Goal: Transaction & Acquisition: Purchase product/service

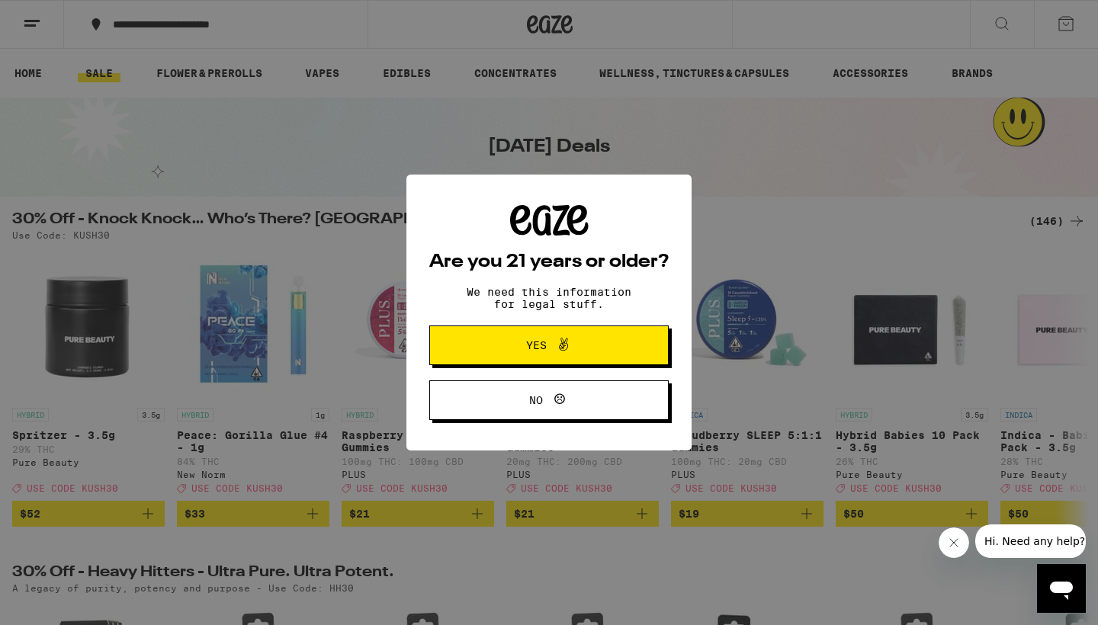
click at [564, 340] on icon at bounding box center [564, 345] width 18 height 18
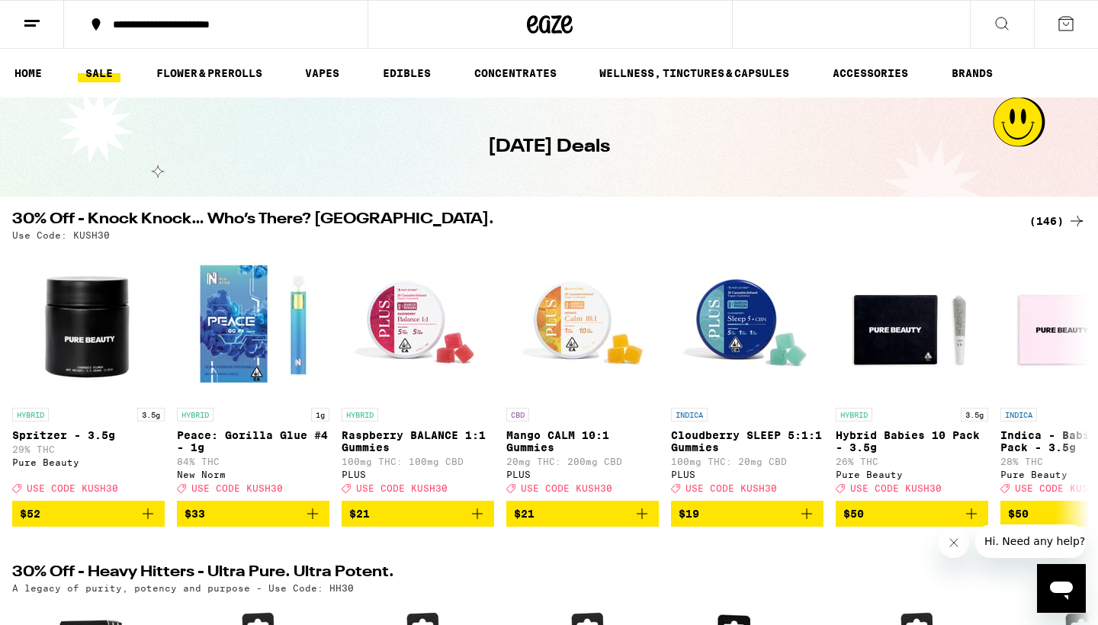
click at [1061, 223] on div "(146)" at bounding box center [1058, 221] width 56 height 18
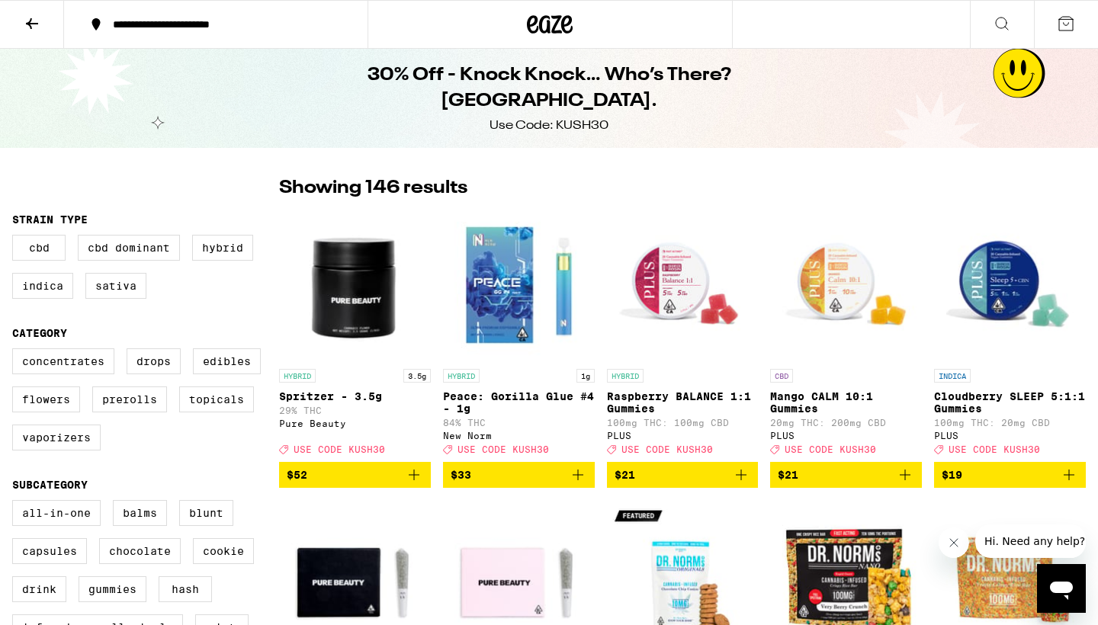
click at [264, 30] on div "**********" at bounding box center [225, 24] width 240 height 11
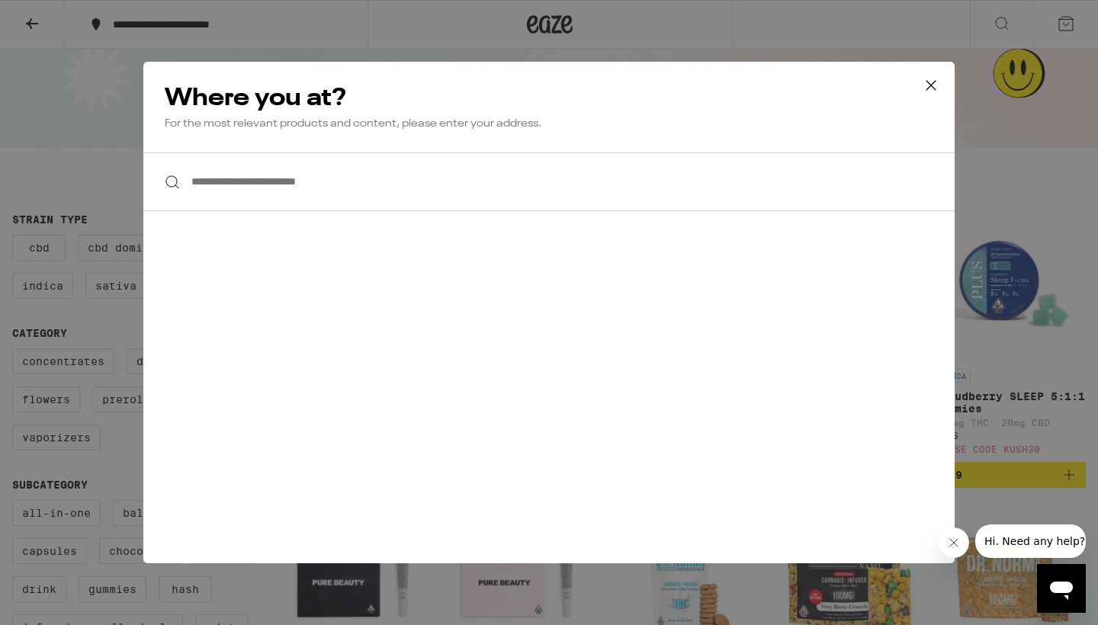
click at [247, 191] on input "**********" at bounding box center [549, 182] width 812 height 59
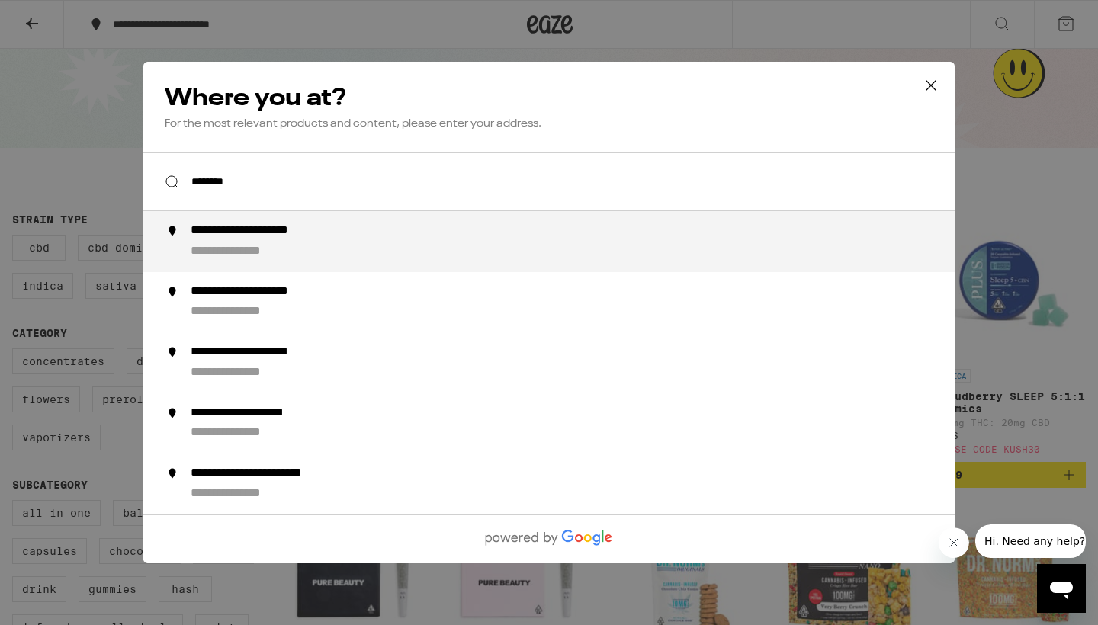
click at [278, 232] on div "**********" at bounding box center [274, 231] width 166 height 16
type input "**********"
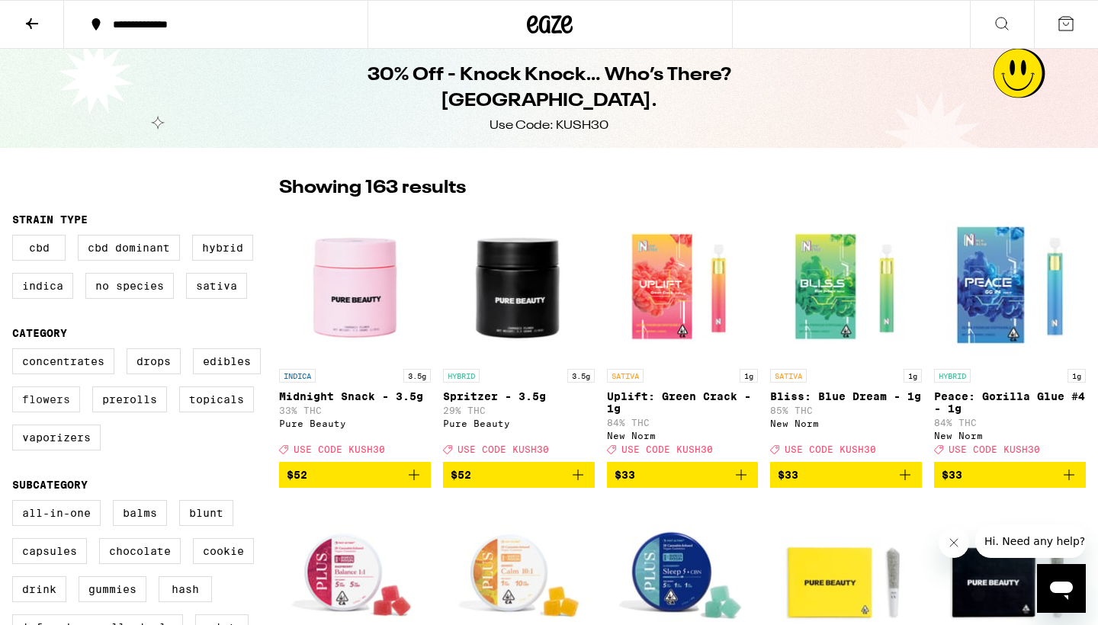
click at [52, 407] on label "Flowers" at bounding box center [46, 400] width 68 height 26
click at [16, 352] on input "Flowers" at bounding box center [15, 351] width 1 height 1
checkbox input "true"
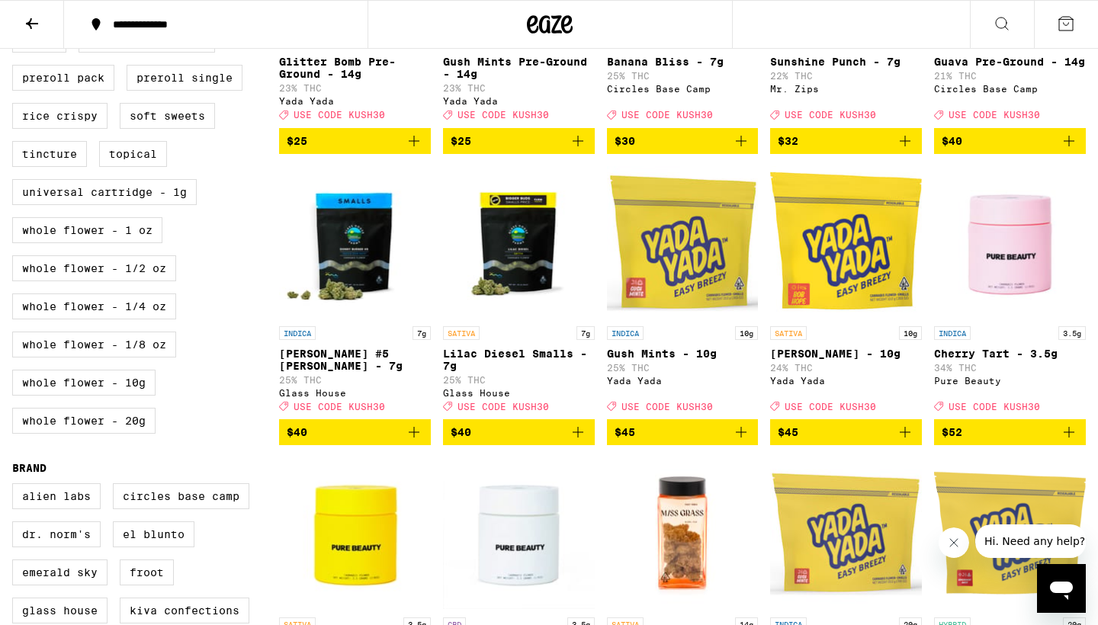
scroll to position [628, 0]
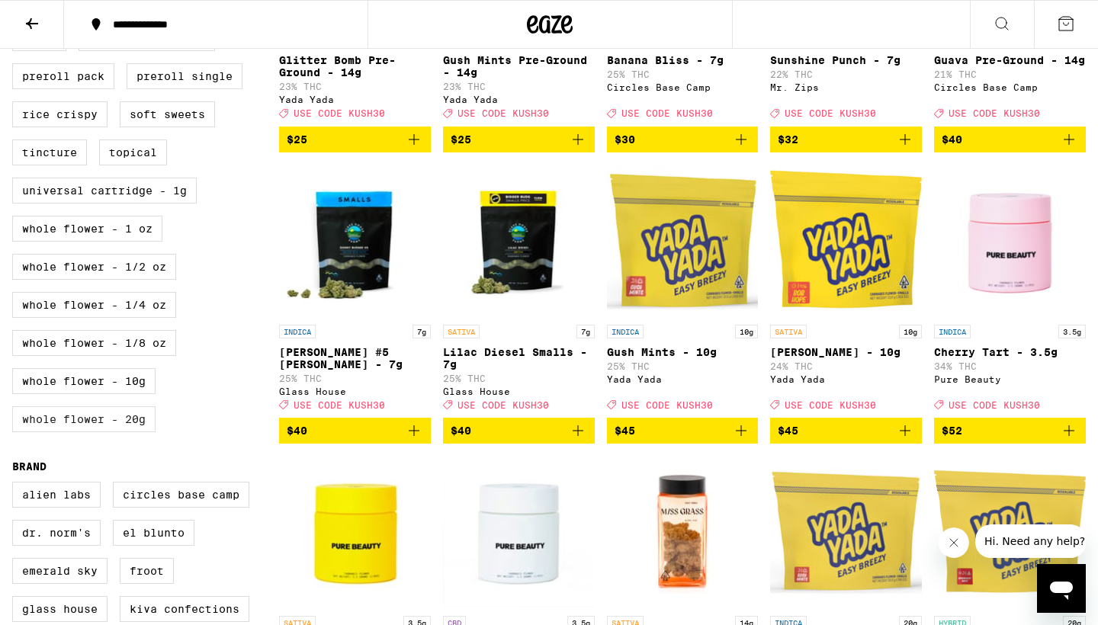
click at [115, 432] on label "Whole Flower - 20g" at bounding box center [83, 420] width 143 height 26
checkbox input "true"
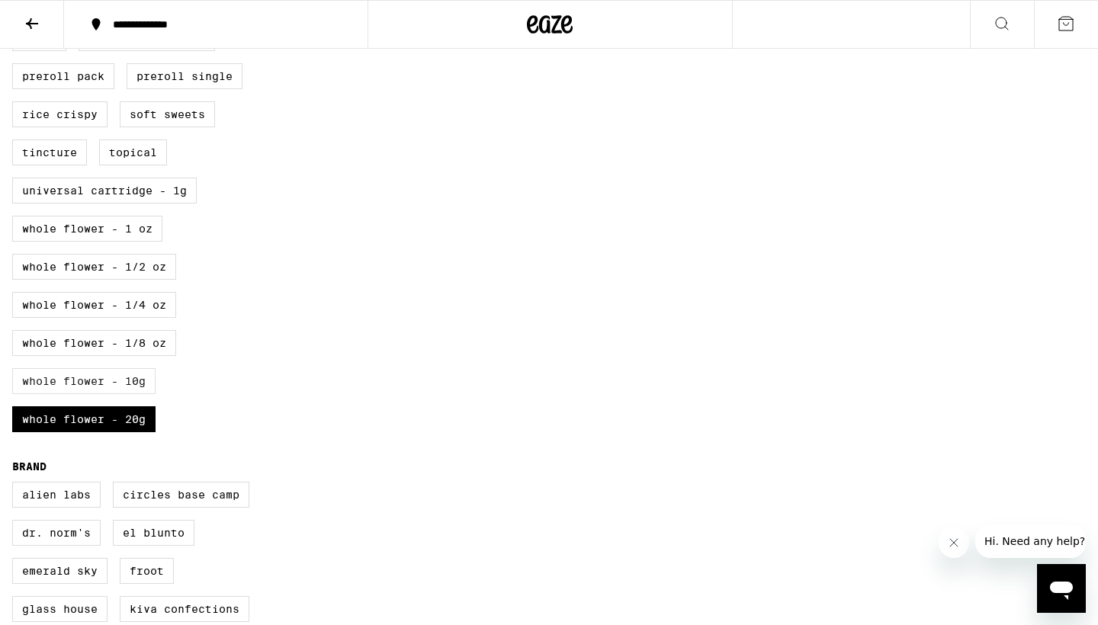
click at [102, 394] on label "Whole Flower - 10g" at bounding box center [83, 381] width 143 height 26
checkbox input "true"
click at [92, 242] on label "Whole Flower - 1 oz" at bounding box center [87, 229] width 150 height 26
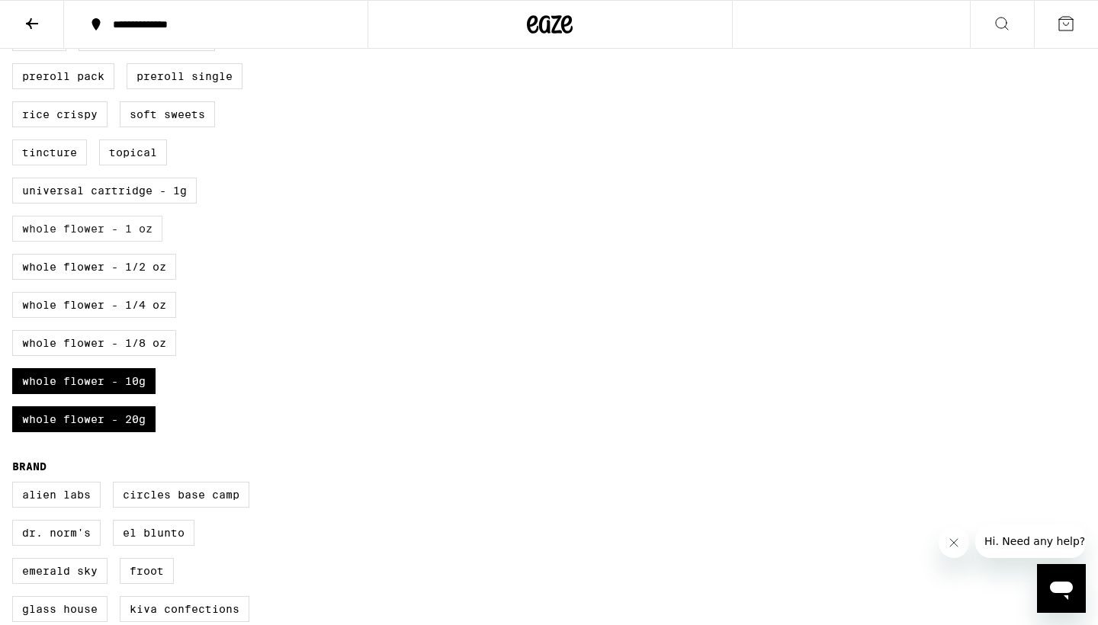
checkbox input "true"
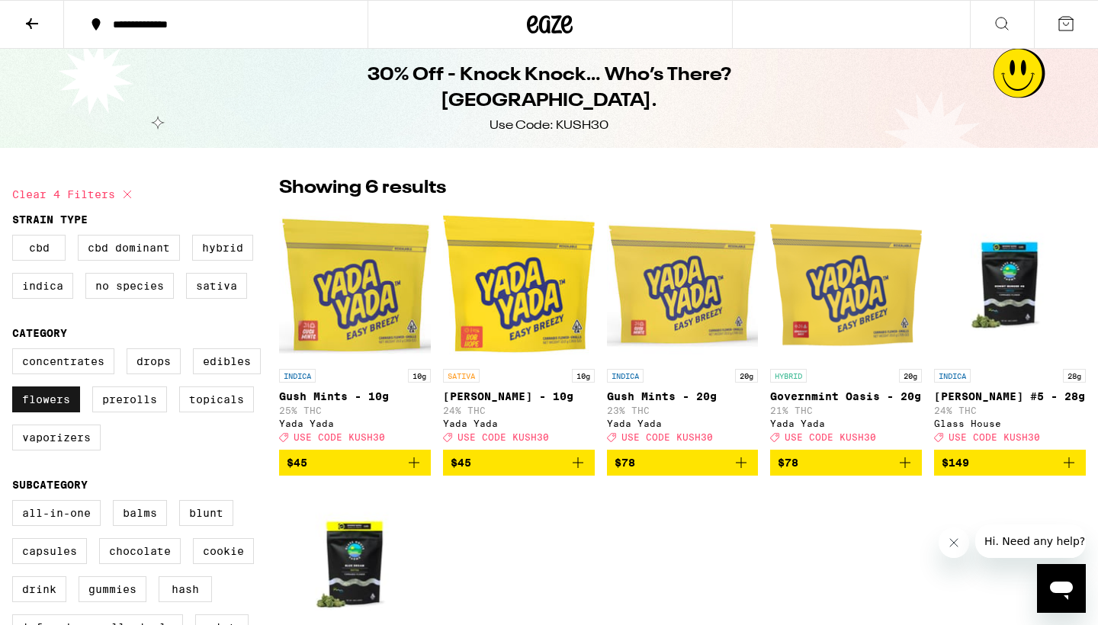
click at [50, 411] on label "Flowers" at bounding box center [46, 400] width 68 height 26
click at [16, 352] on input "Flowers" at bounding box center [15, 351] width 1 height 1
checkbox input "false"
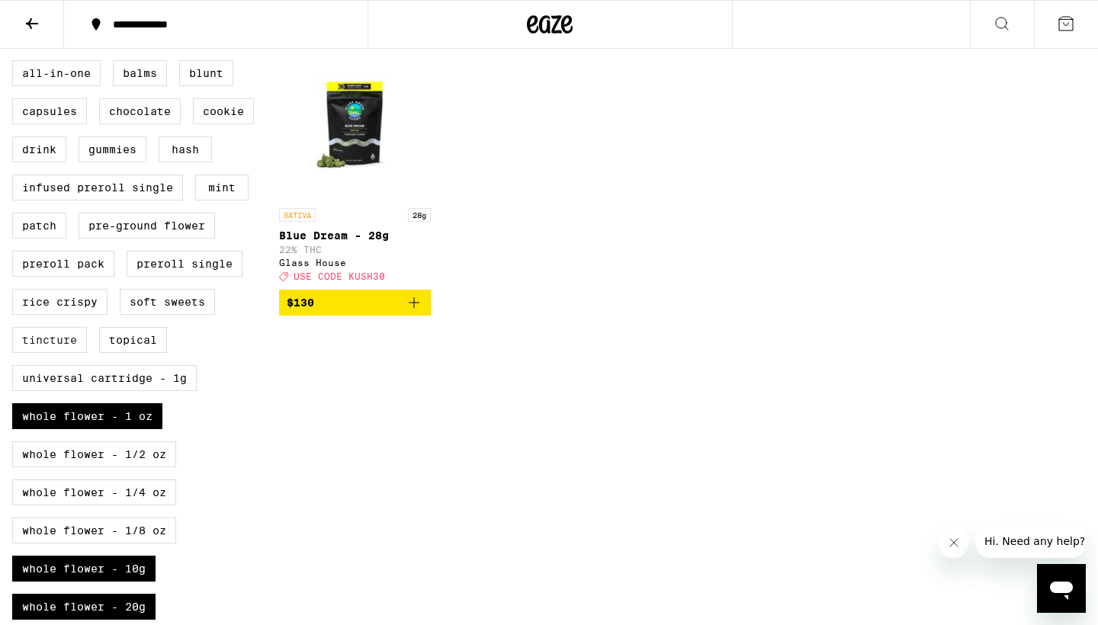
scroll to position [450, 0]
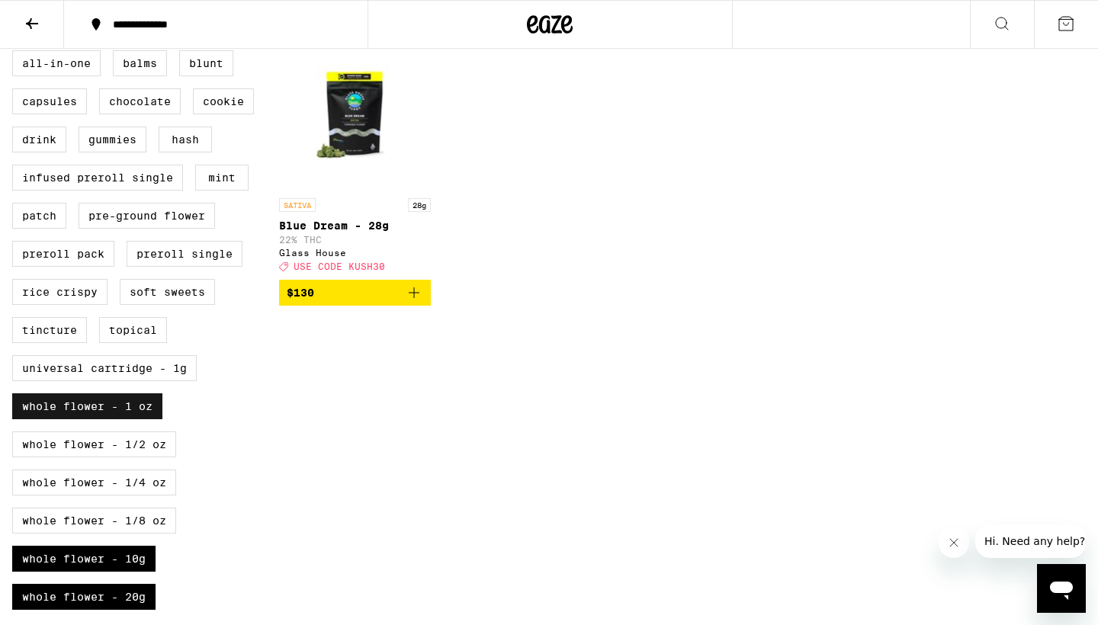
click at [54, 420] on label "Whole Flower - 1 oz" at bounding box center [87, 407] width 150 height 26
click at [16, 53] on input "Whole Flower - 1 oz" at bounding box center [15, 53] width 1 height 1
checkbox input "false"
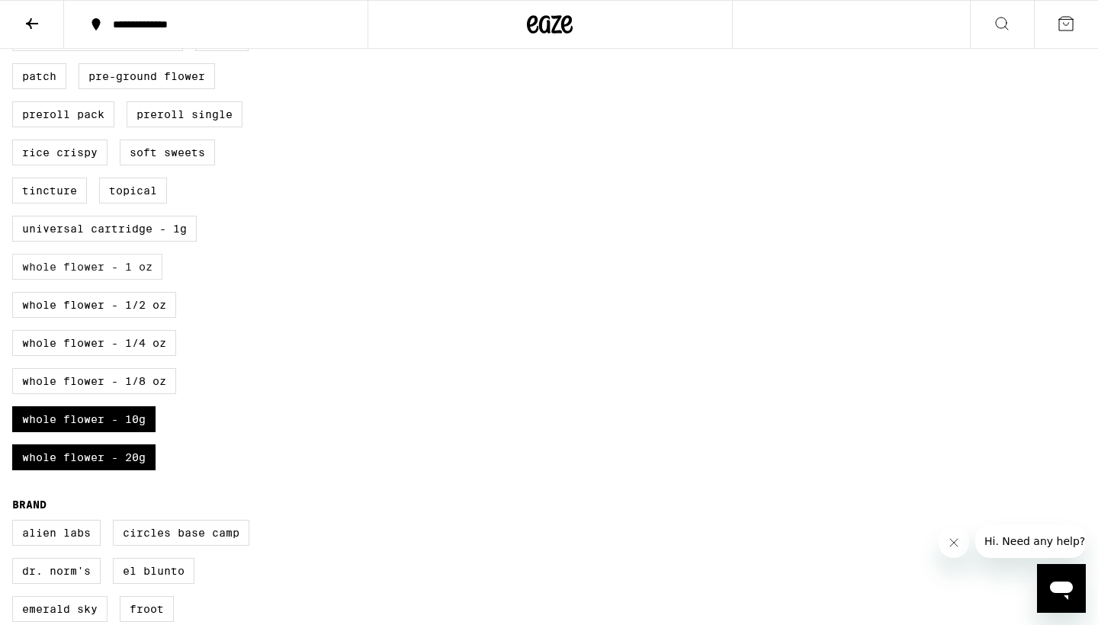
scroll to position [658, 0]
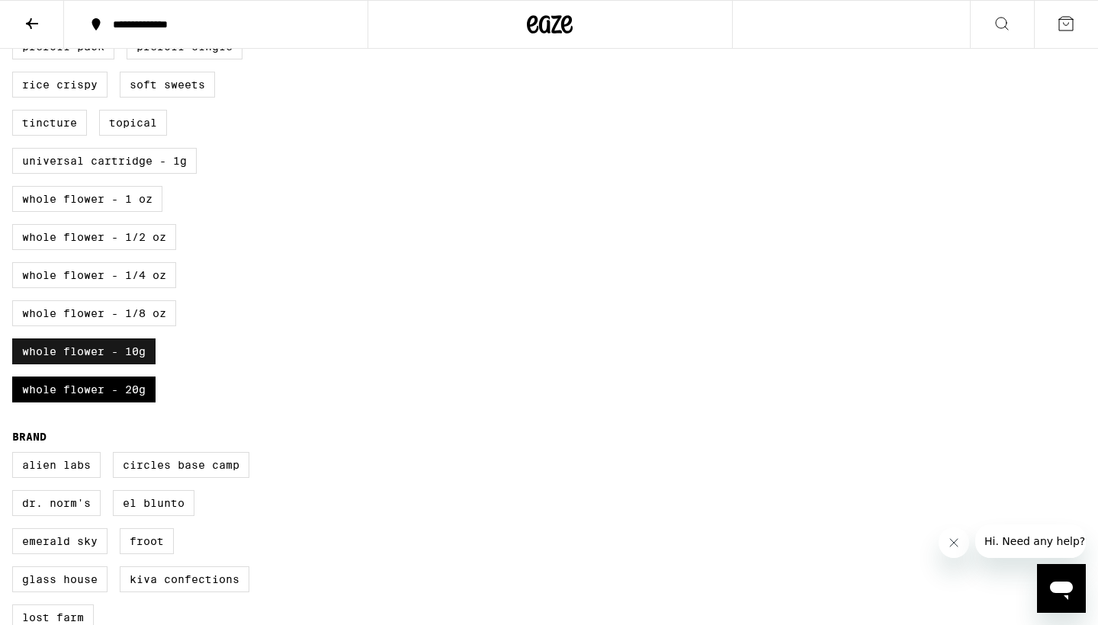
click at [66, 365] on label "Whole Flower - 10g" at bounding box center [83, 352] width 143 height 26
checkbox input "false"
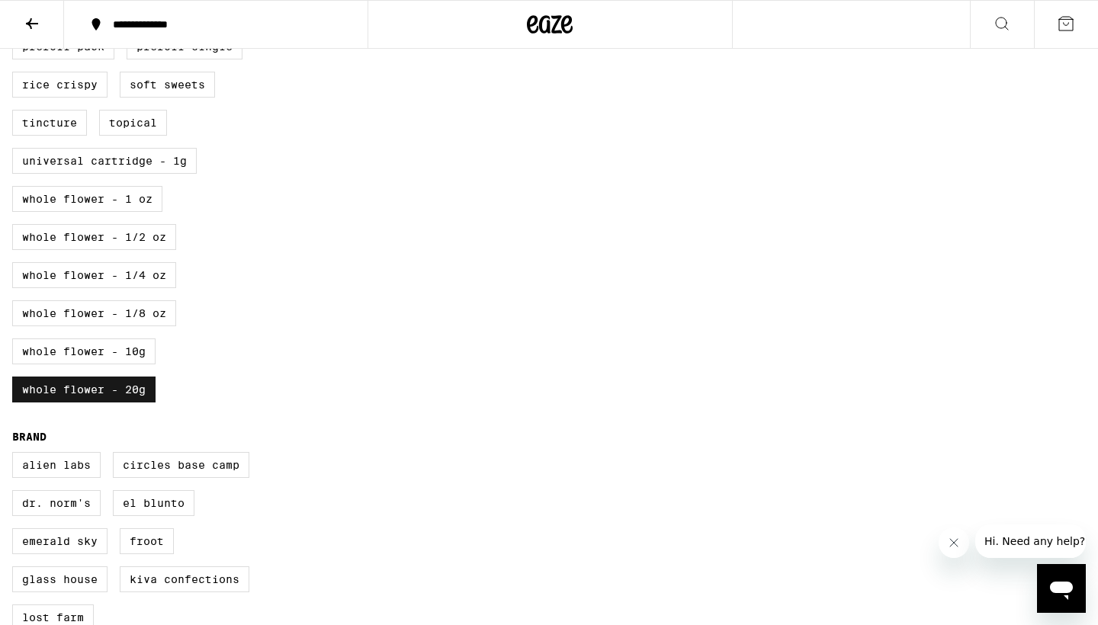
click at [72, 403] on label "Whole Flower - 20g" at bounding box center [83, 390] width 143 height 26
checkbox input "false"
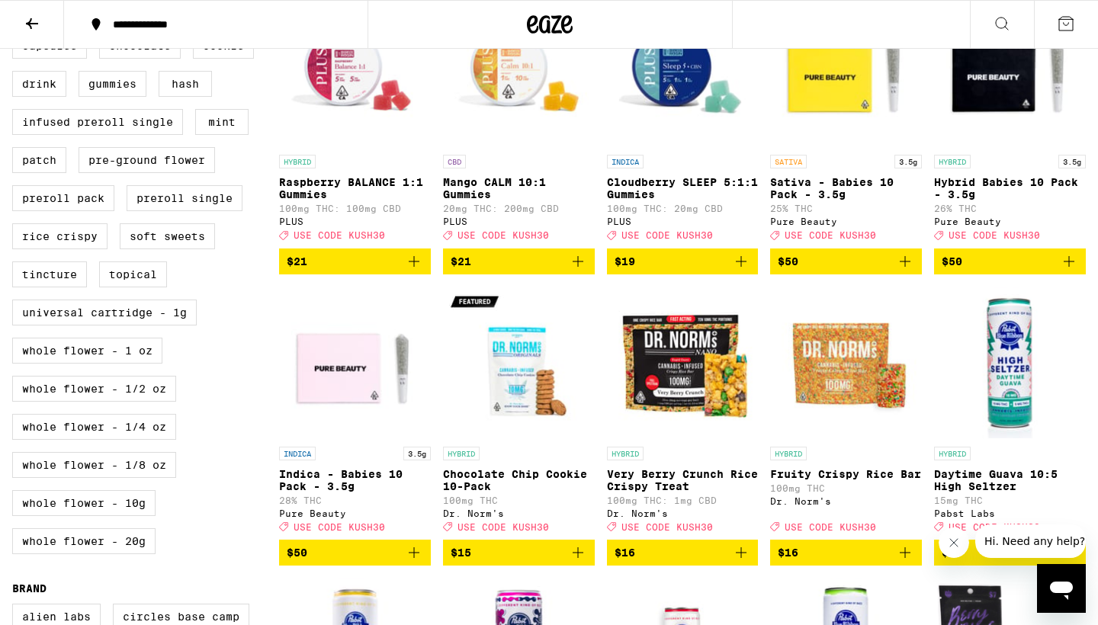
scroll to position [507, 0]
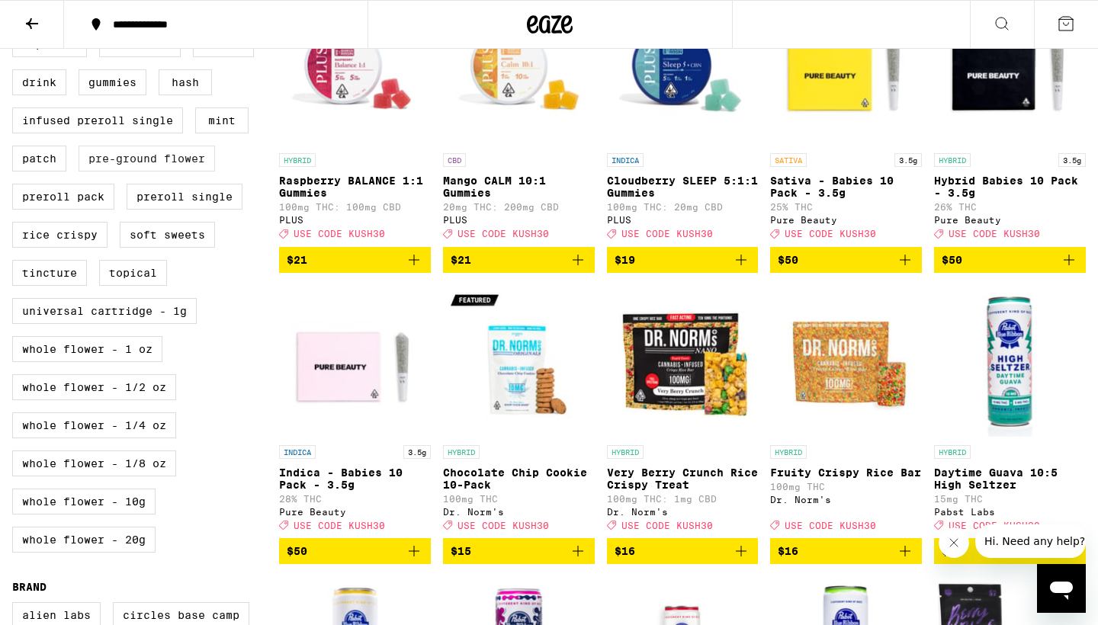
click at [182, 172] on label "Pre-ground Flower" at bounding box center [147, 159] width 137 height 26
checkbox input "true"
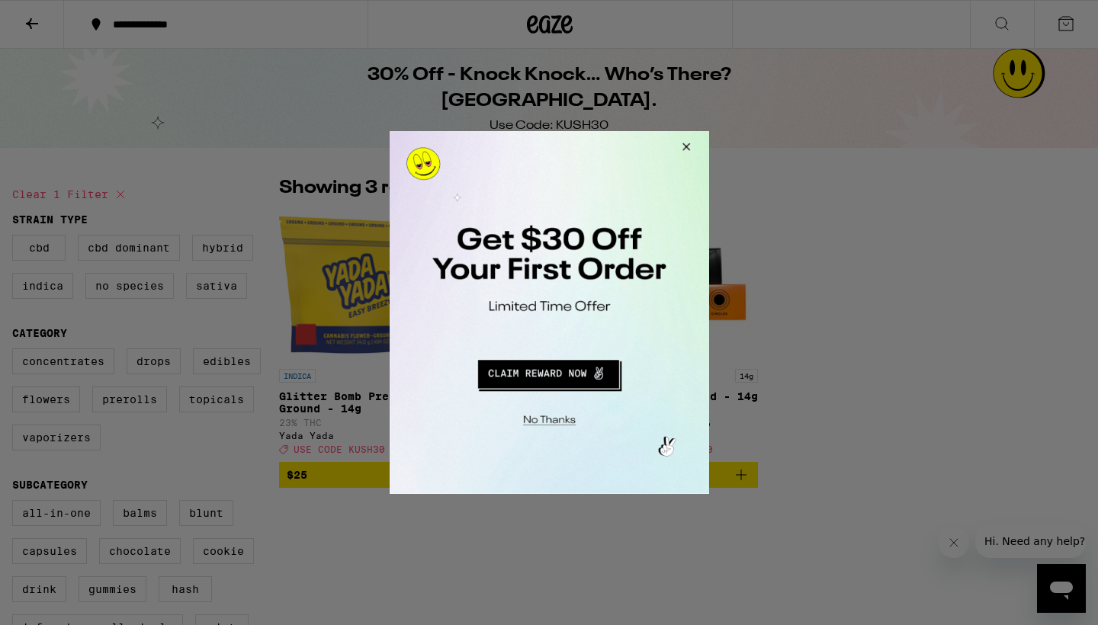
click at [688, 149] on button "Close Modal" at bounding box center [683, 149] width 41 height 37
